Goal: Communication & Community: Ask a question

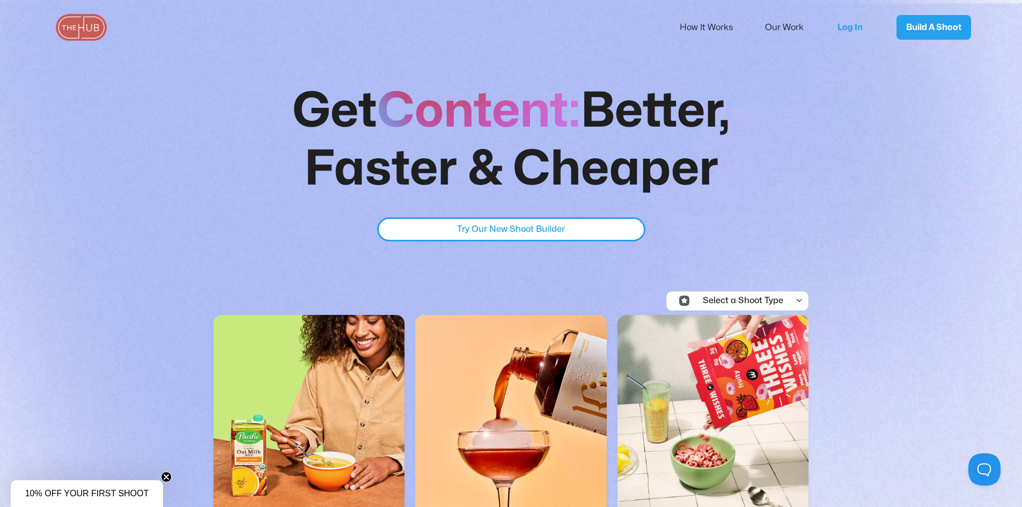
click at [977, 462] on button at bounding box center [982, 467] width 32 height 32
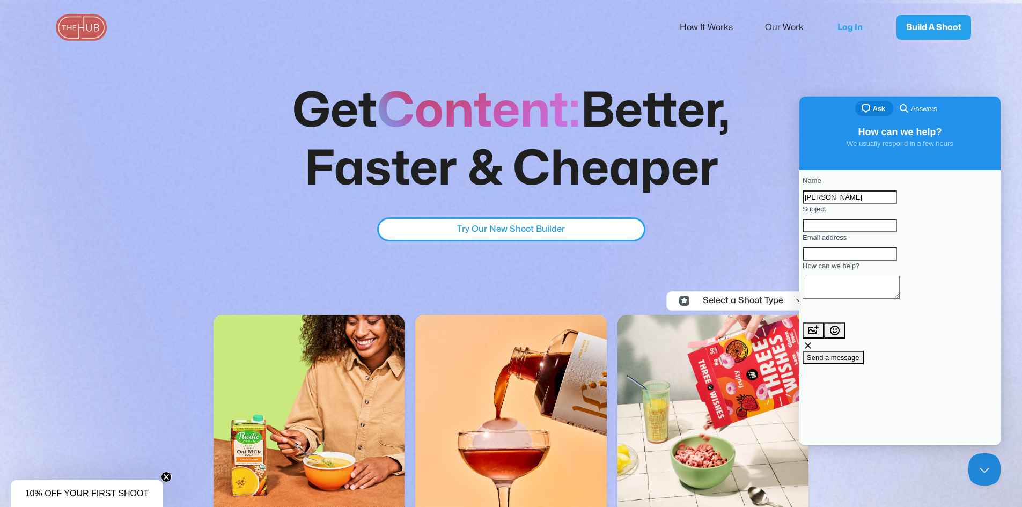
type input "[PERSON_NAME]"
type input "I"
type input "Videographer/Photographer Bid Update"
click at [888, 261] on input "Email address" at bounding box center [849, 254] width 94 height 14
type input "[PERSON_NAME][EMAIL_ADDRESS][PERSON_NAME][DOMAIN_NAME]"
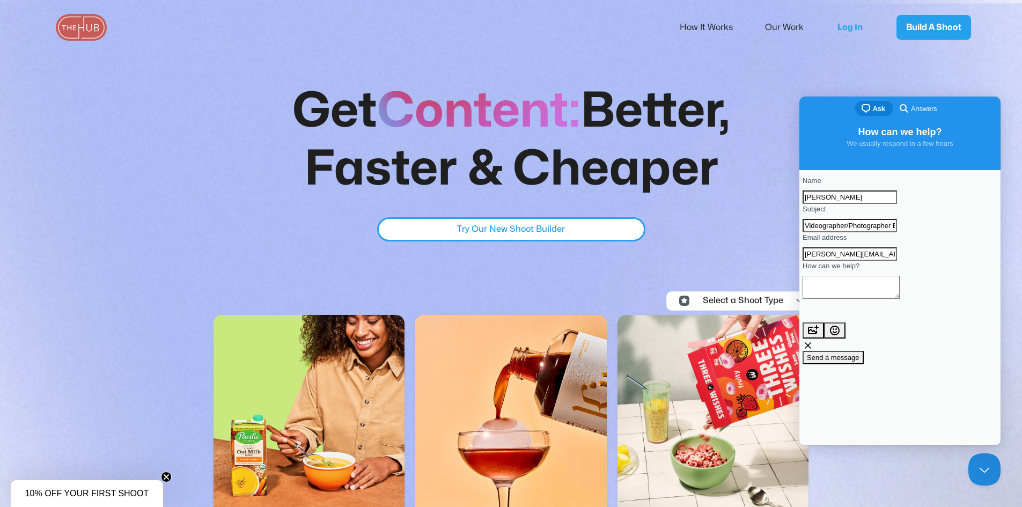
click at [878, 301] on div "Contact form" at bounding box center [899, 301] width 195 height 0
click at [868, 299] on textarea "How can we help?" at bounding box center [850, 287] width 97 height 23
type textarea "I"
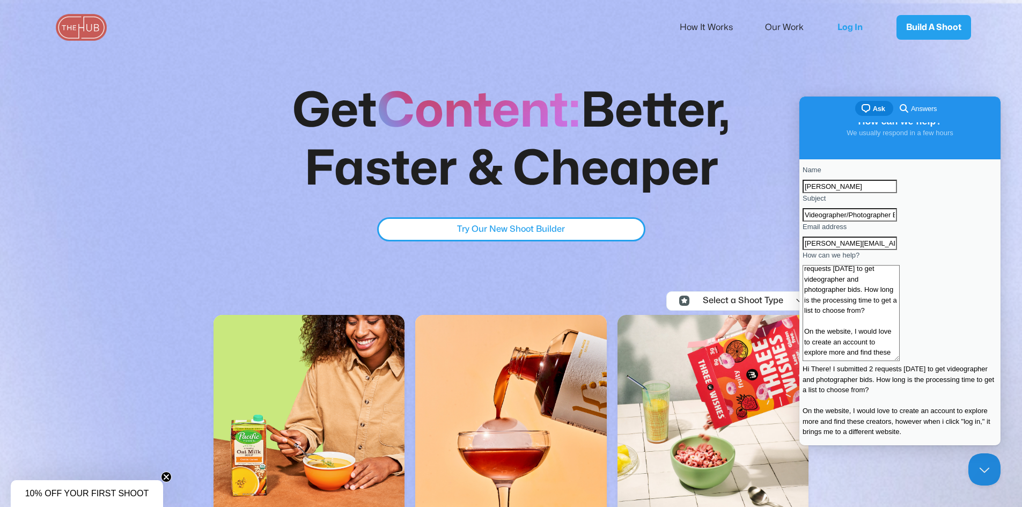
scroll to position [20, 0]
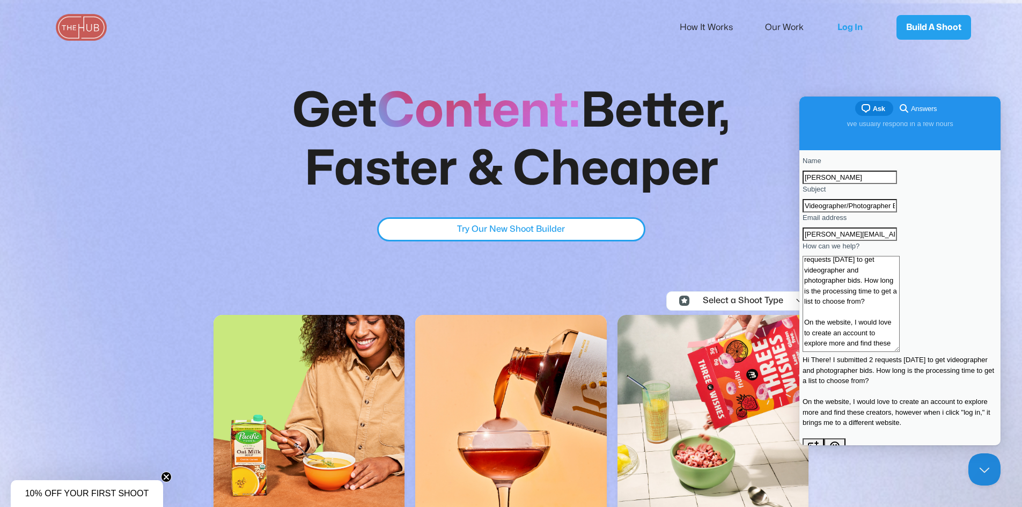
type textarea "Hi There! I submitted 2 requests [DATE] to get videographer and photographer bi…"
click at [859, 469] on span "Send a message" at bounding box center [833, 473] width 53 height 8
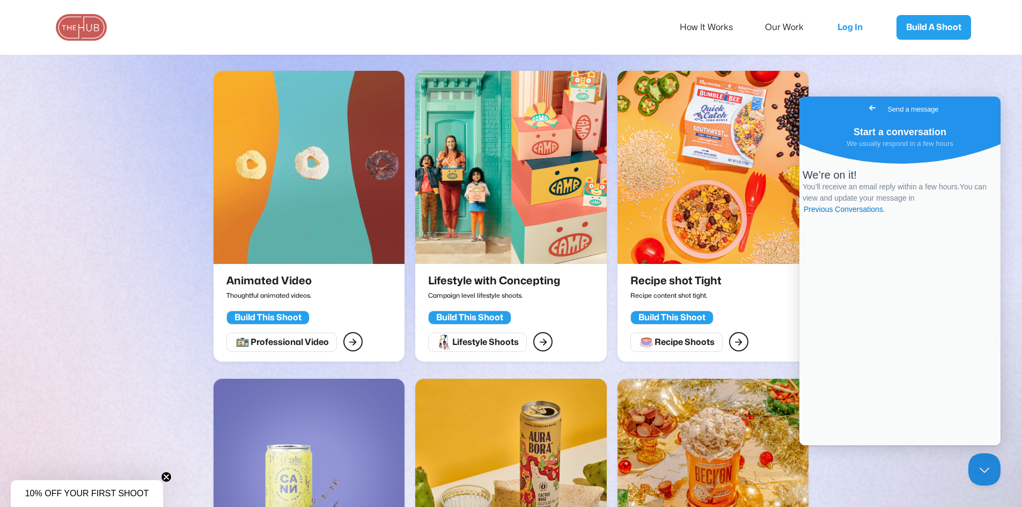
scroll to position [804, 0]
